Goal: Task Accomplishment & Management: Complete application form

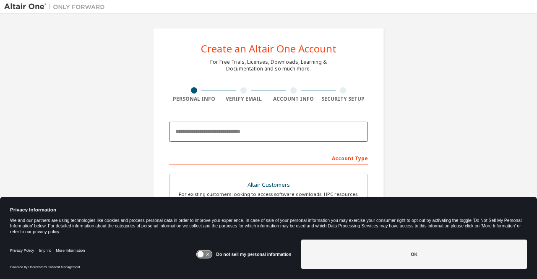
click at [208, 131] on input "email" at bounding box center [268, 132] width 199 height 20
type input "**********"
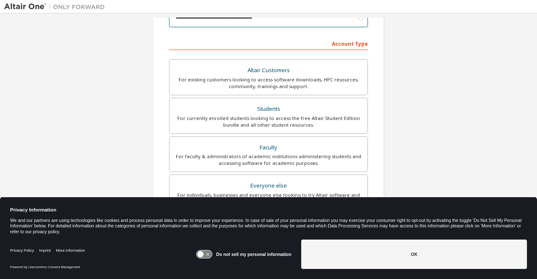
scroll to position [209, 0]
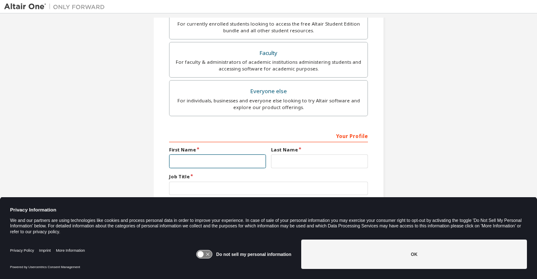
click at [183, 157] on input "text" at bounding box center [217, 161] width 97 height 14
type input "*****"
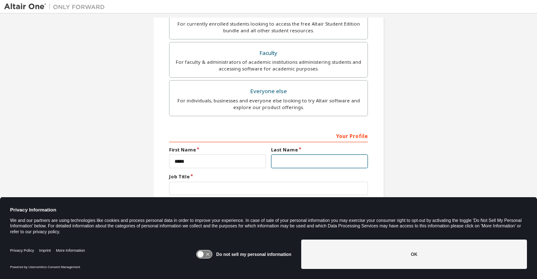
click at [281, 159] on input "text" at bounding box center [319, 161] width 97 height 14
type input "******"
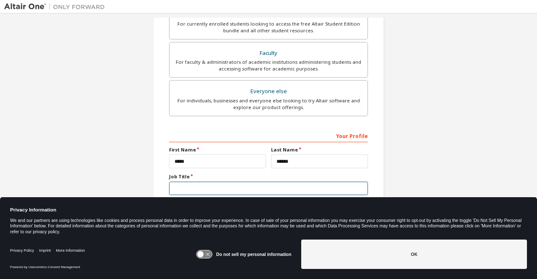
click at [179, 188] on input "text" at bounding box center [268, 189] width 199 height 14
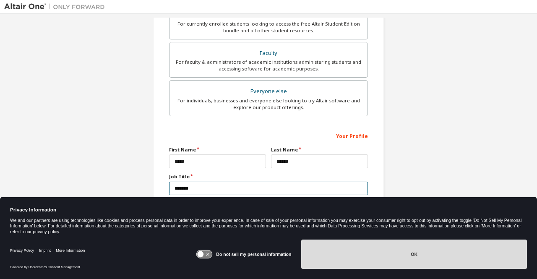
type input "*******"
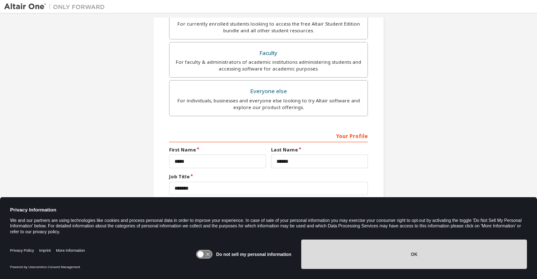
click at [392, 249] on button "OK" at bounding box center [414, 254] width 226 height 29
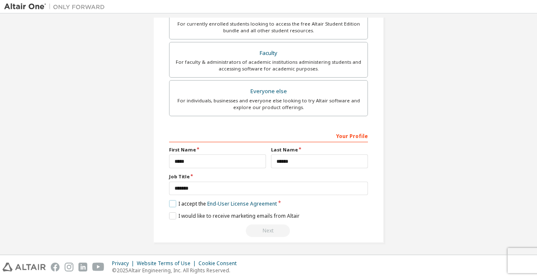
click at [170, 200] on label "I accept the End-User License Agreement" at bounding box center [223, 203] width 108 height 7
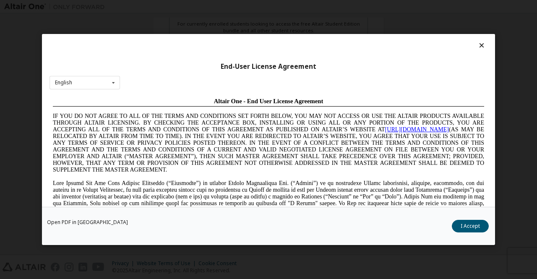
scroll to position [0, 0]
click at [474, 226] on button "I Accept" at bounding box center [470, 226] width 37 height 13
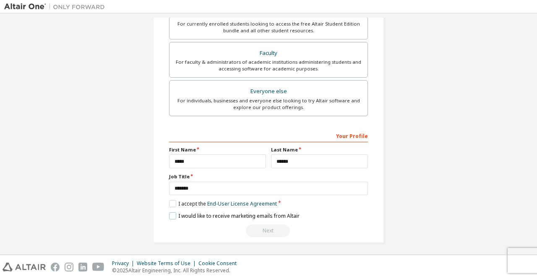
click at [173, 213] on label "I would like to receive marketing emails from Altair" at bounding box center [234, 215] width 130 height 7
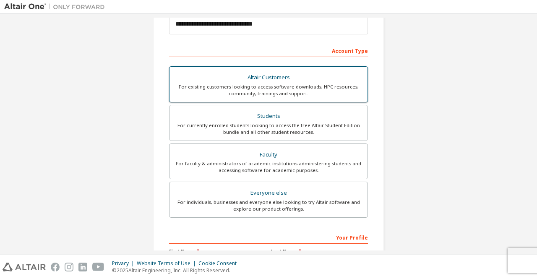
scroll to position [118, 0]
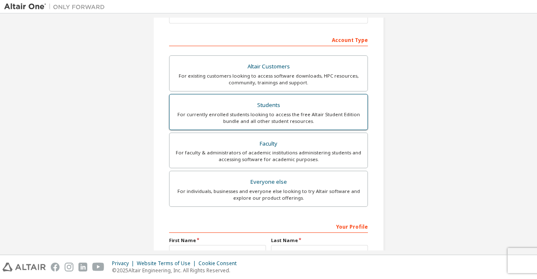
click at [263, 103] on div "Students" at bounding box center [269, 105] width 188 height 12
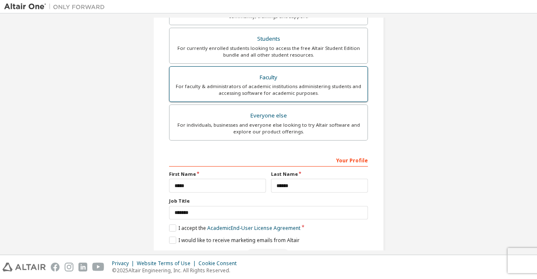
scroll to position [209, 0]
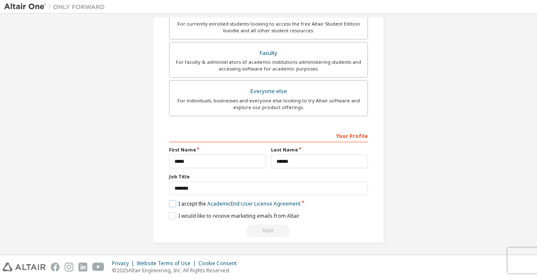
click at [170, 200] on label "I accept the Academic End-User License Agreement" at bounding box center [234, 203] width 131 height 7
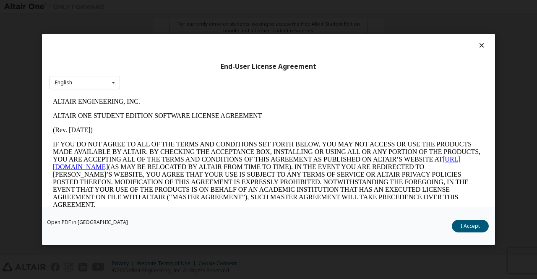
scroll to position [0, 0]
click at [471, 224] on button "I Accept" at bounding box center [470, 226] width 37 height 13
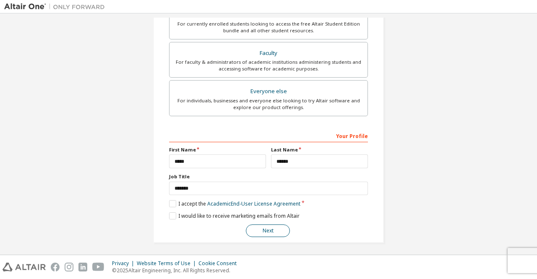
click at [267, 229] on button "Next" at bounding box center [268, 230] width 44 height 13
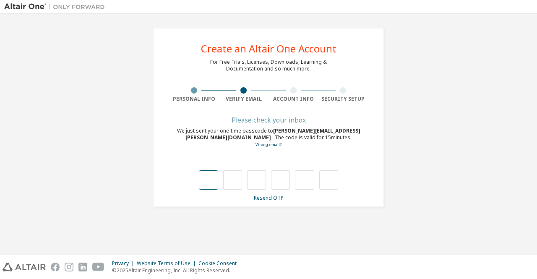
type input "*"
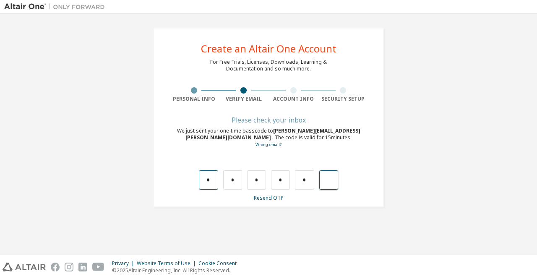
type input "*"
